Goal: Task Accomplishment & Management: Manage account settings

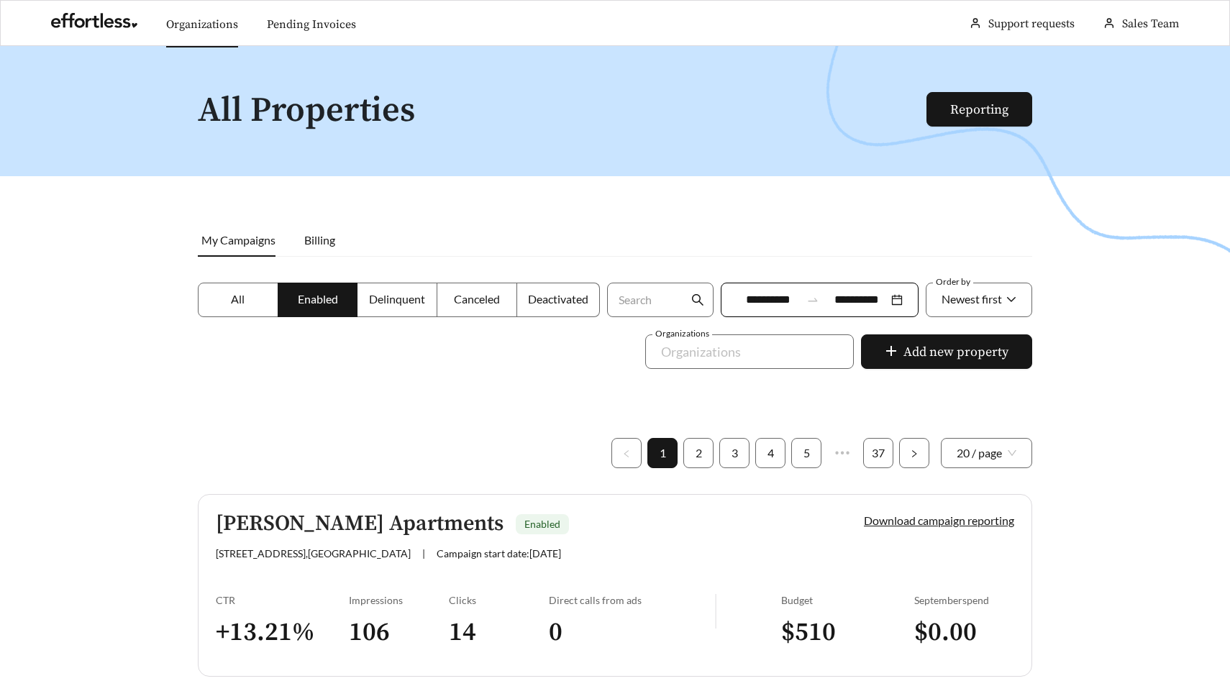
click at [189, 24] on link "Organizations" at bounding box center [202, 24] width 72 height 14
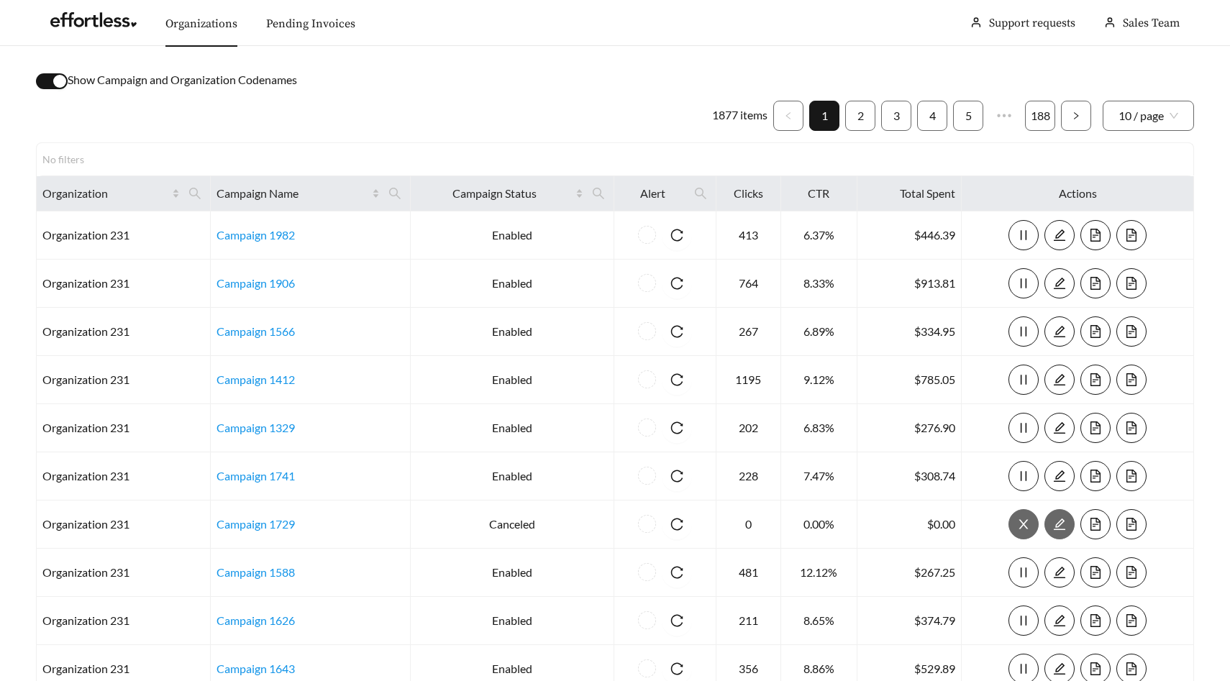
click at [58, 81] on div "button" at bounding box center [59, 81] width 13 height 13
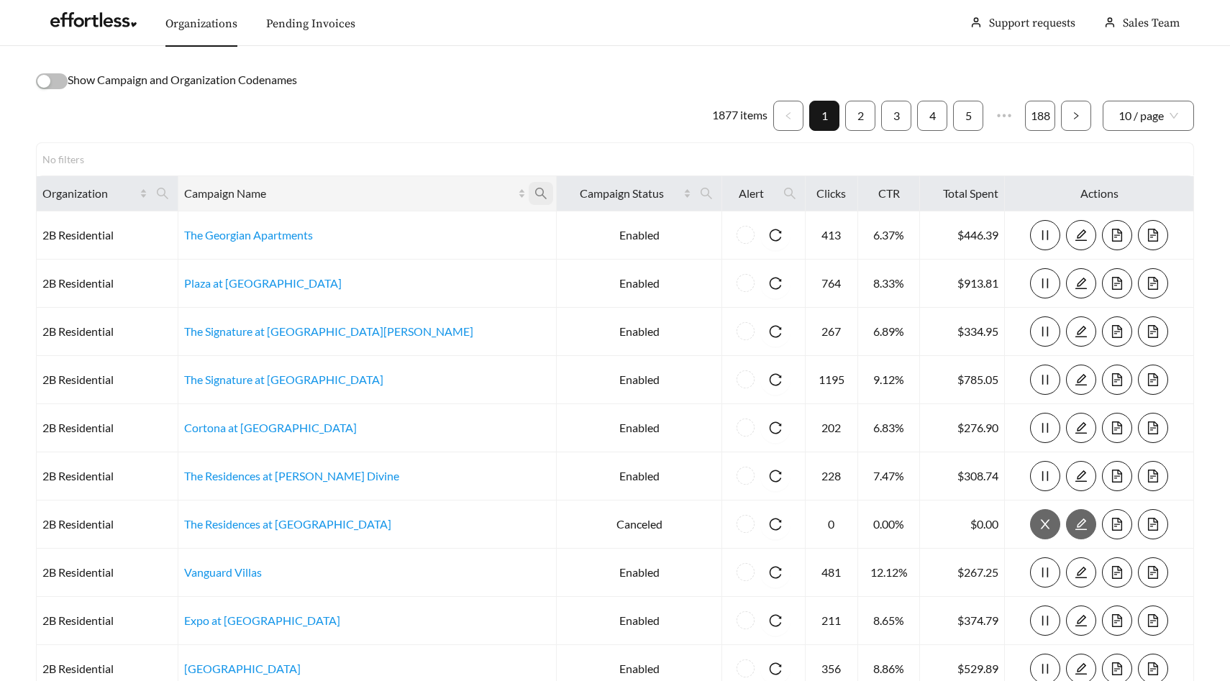
click at [534, 190] on icon "search" at bounding box center [540, 193] width 13 height 13
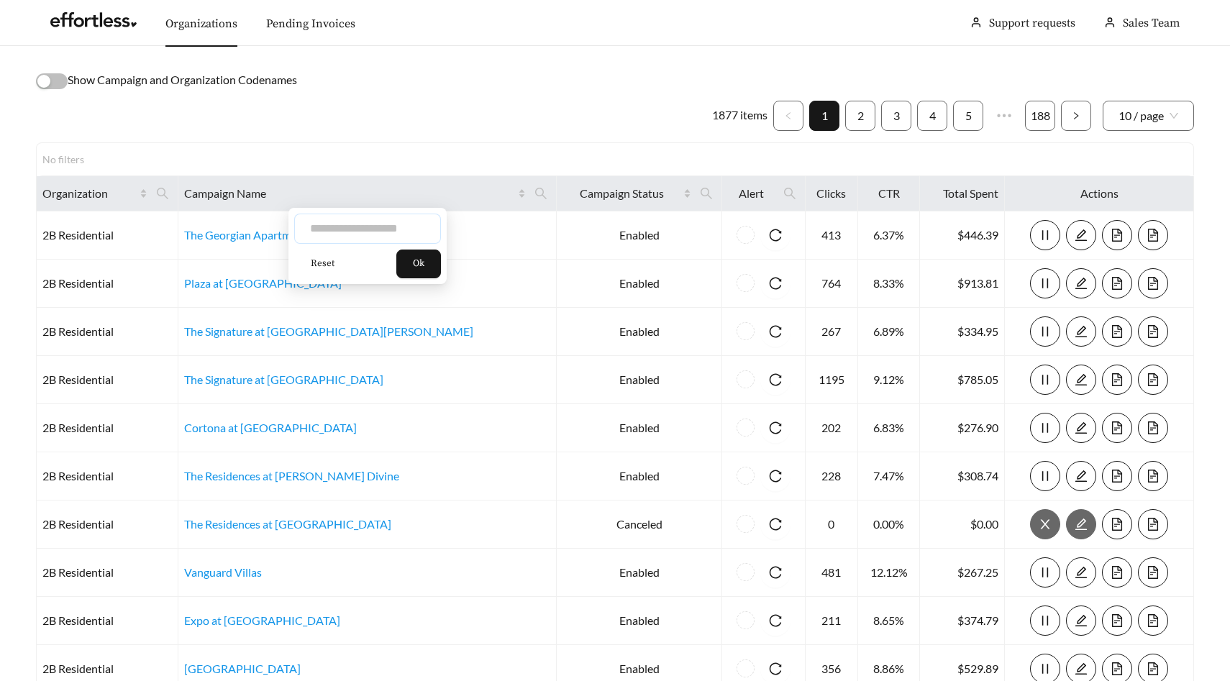
click at [367, 226] on input "text" at bounding box center [367, 229] width 147 height 30
type input "*******"
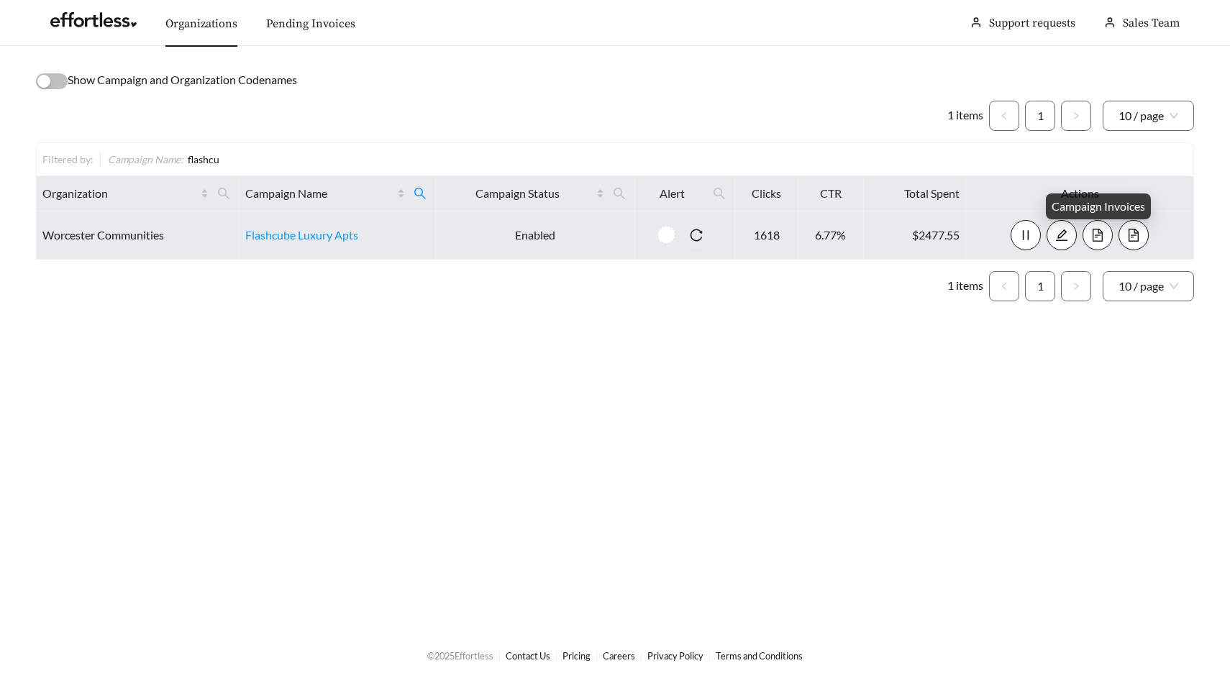
click at [1104, 229] on icon "file-text" at bounding box center [1097, 235] width 13 height 13
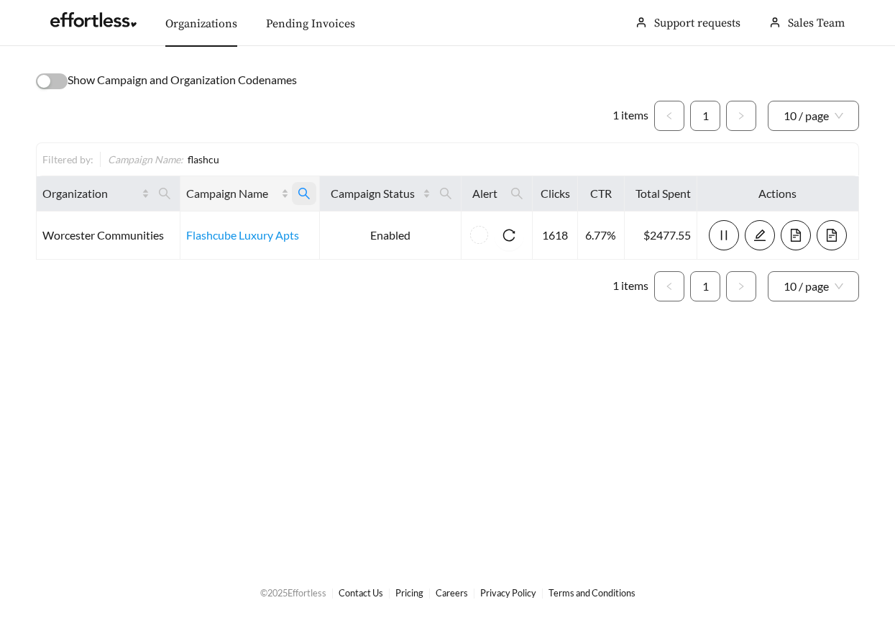
click at [299, 190] on icon "search" at bounding box center [304, 193] width 13 height 13
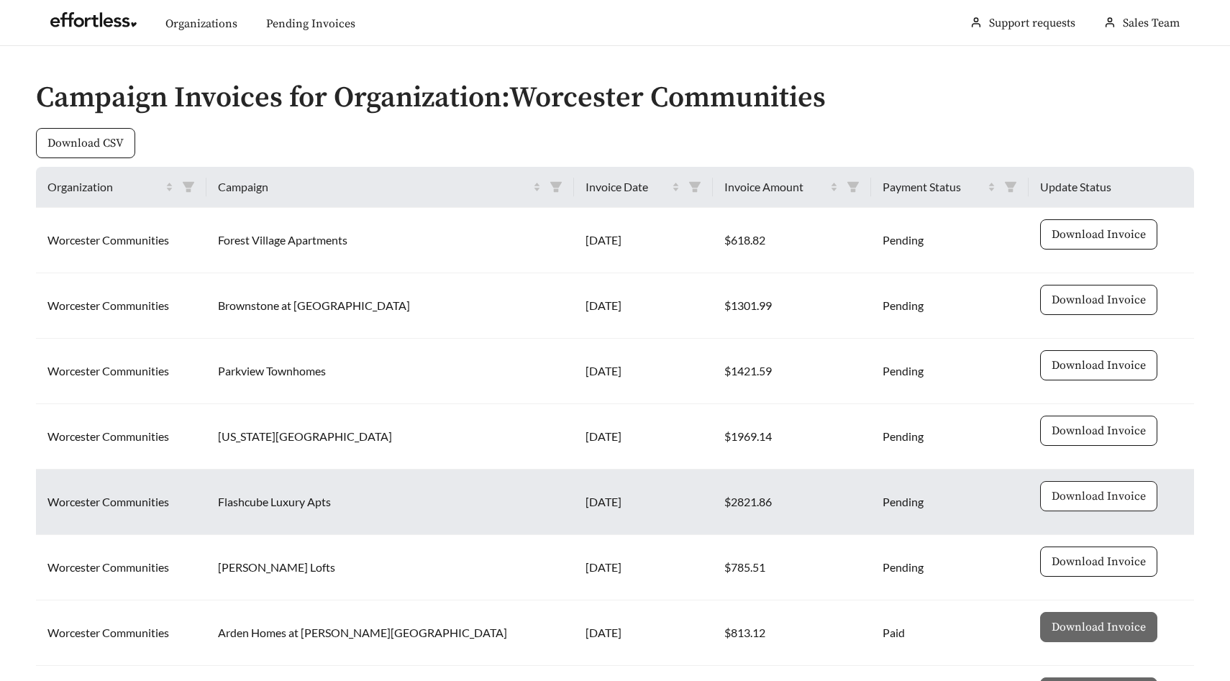
click at [1091, 494] on span "Download Invoice" at bounding box center [1098, 496] width 94 height 17
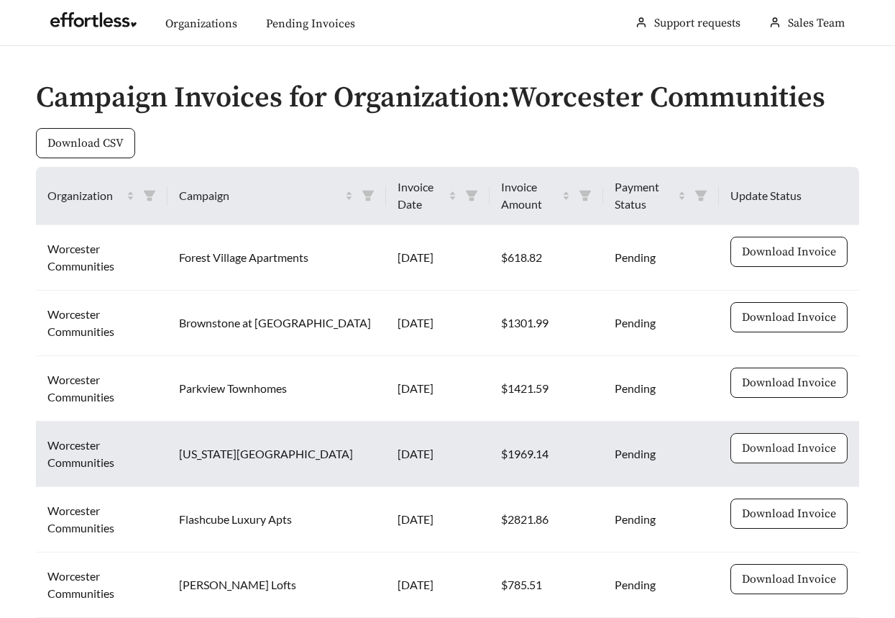
click at [790, 444] on span "Download Invoice" at bounding box center [789, 447] width 94 height 17
